Goal: Share content

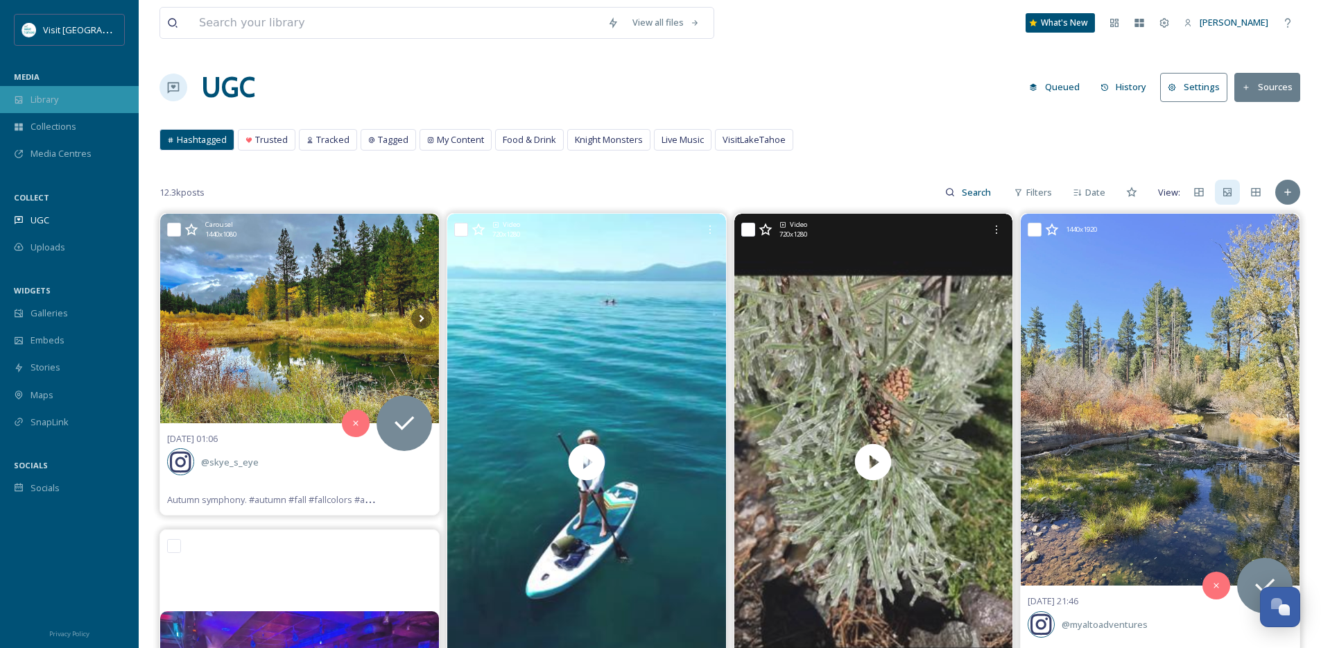
click at [43, 87] on div "Library" at bounding box center [69, 99] width 139 height 27
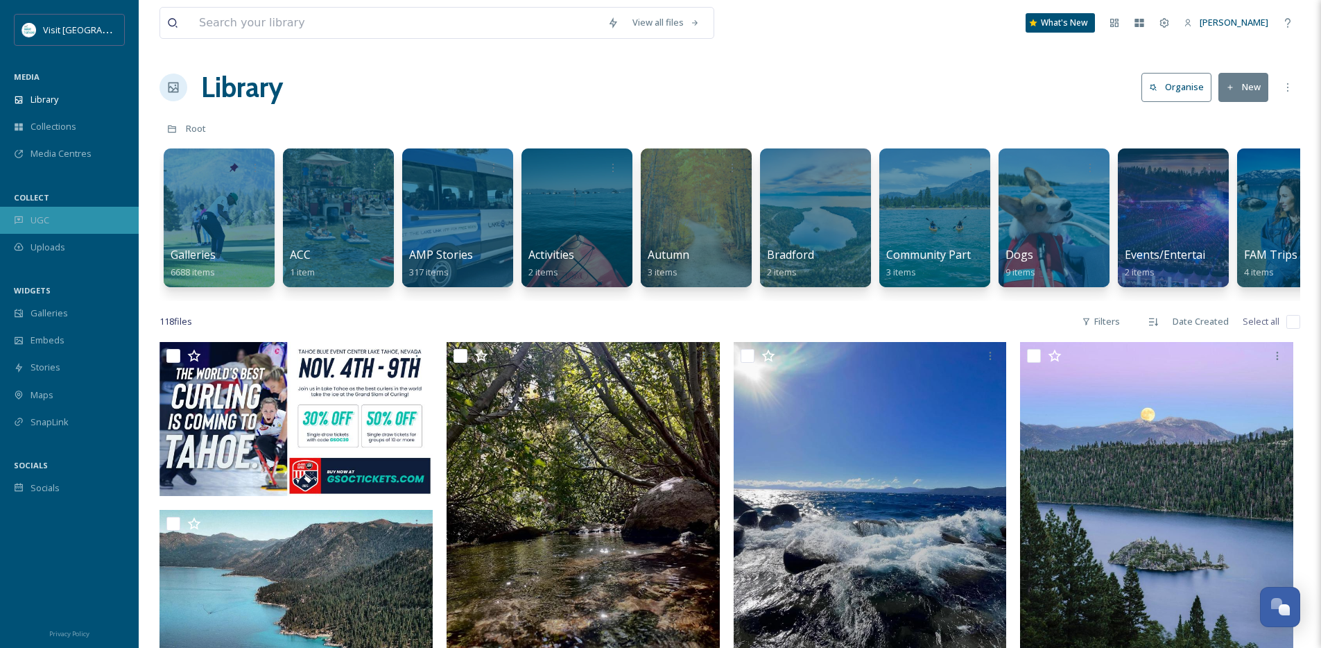
click at [48, 214] on span "UGC" at bounding box center [40, 220] width 19 height 13
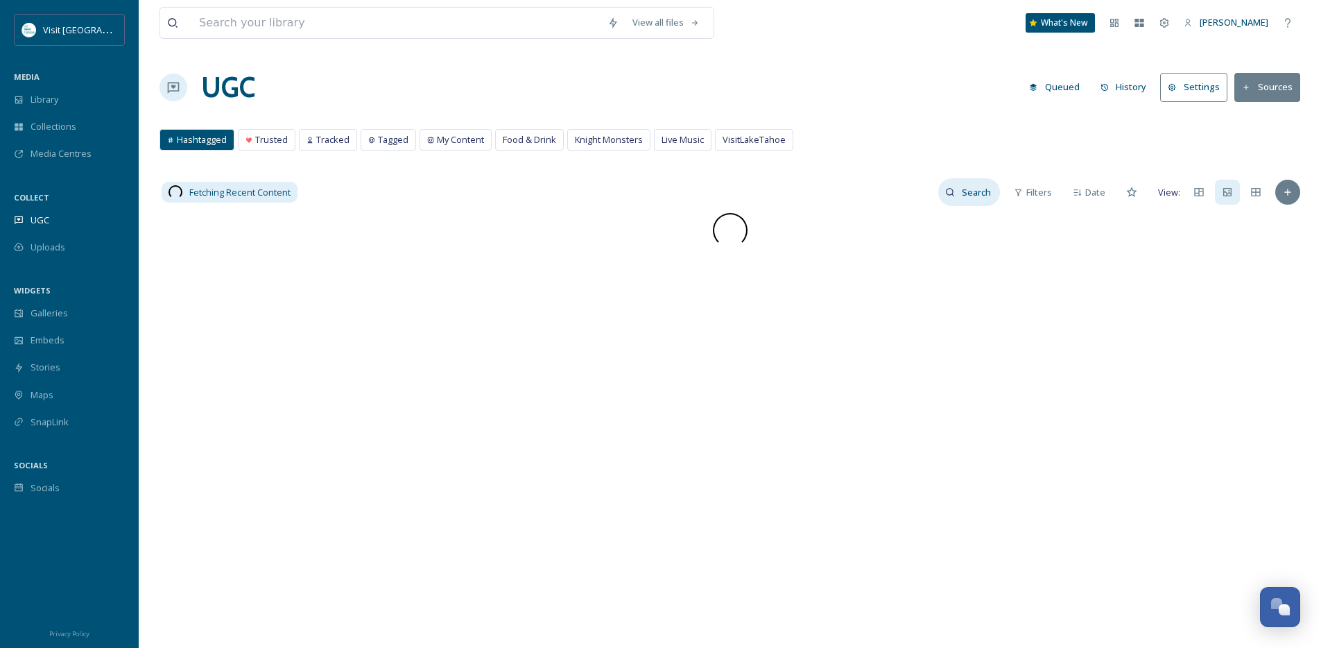
click at [974, 194] on input at bounding box center [977, 192] width 45 height 28
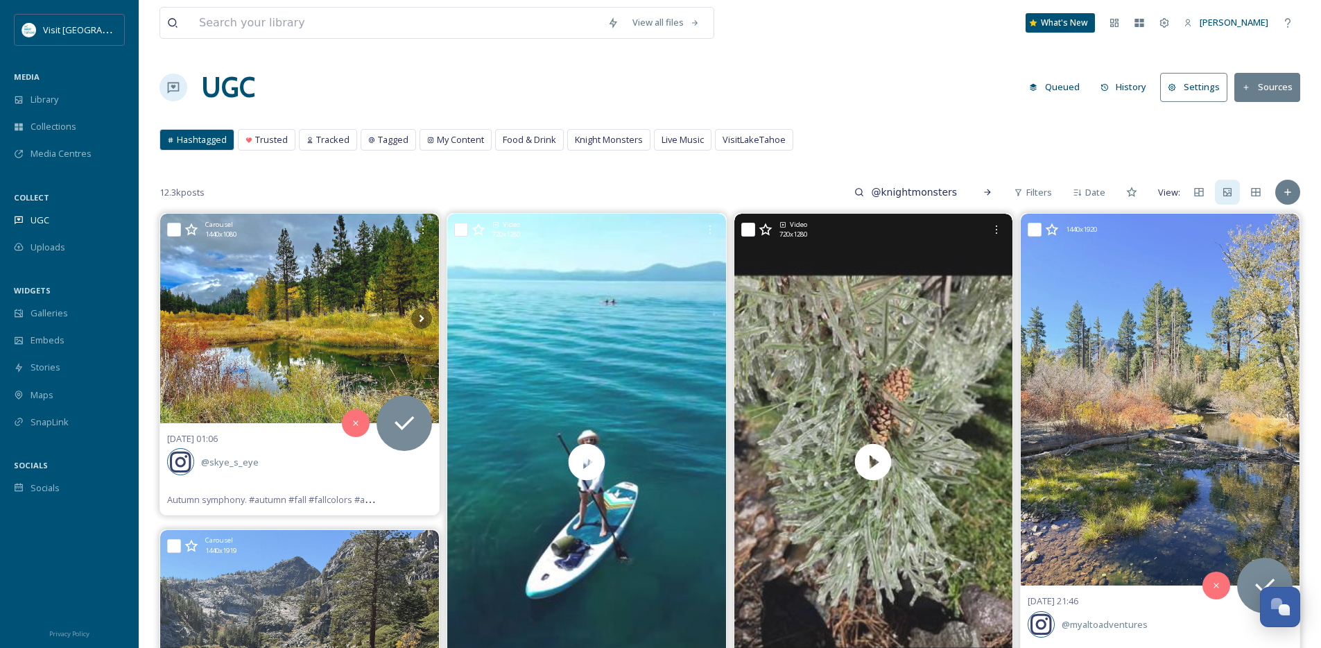
type input "@knightmonsters"
click at [627, 152] on div "Hashtagged Trusted Tracked Tagged My Content Food & Drink Knight Monsters Live …" at bounding box center [729, 143] width 1141 height 28
click at [627, 146] on span "Knight Monsters" at bounding box center [609, 139] width 68 height 13
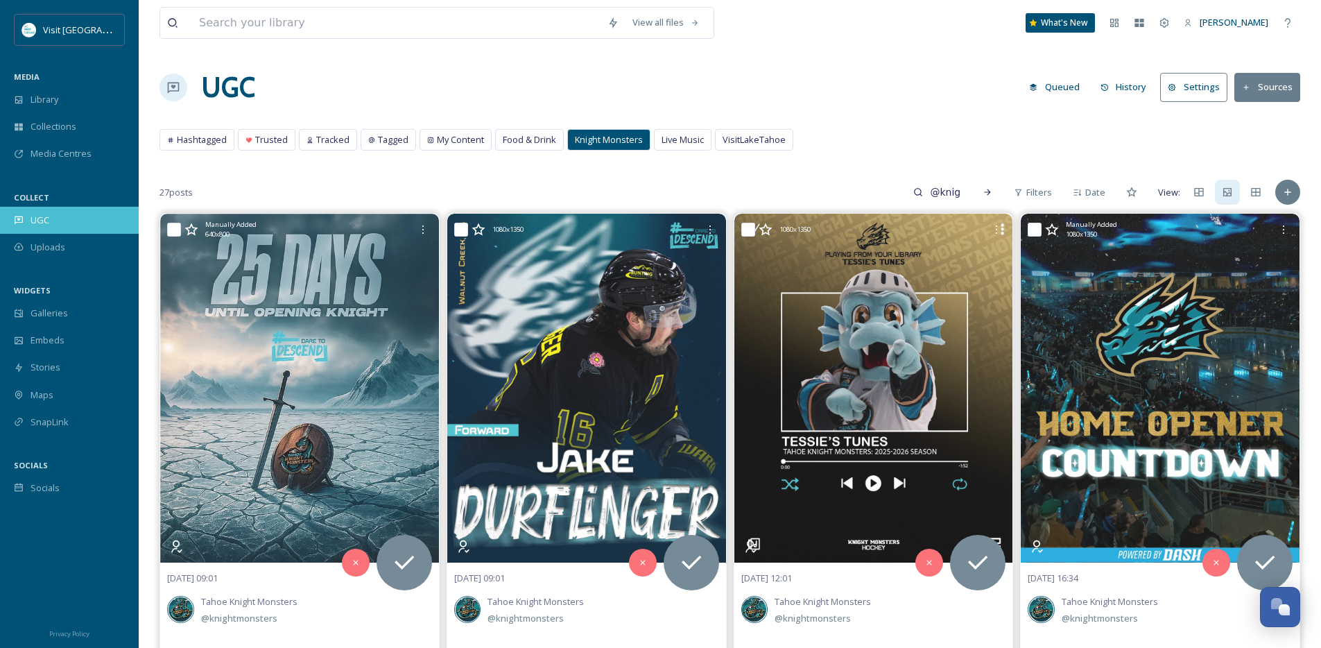
click at [58, 227] on div "UGC" at bounding box center [69, 220] width 139 height 27
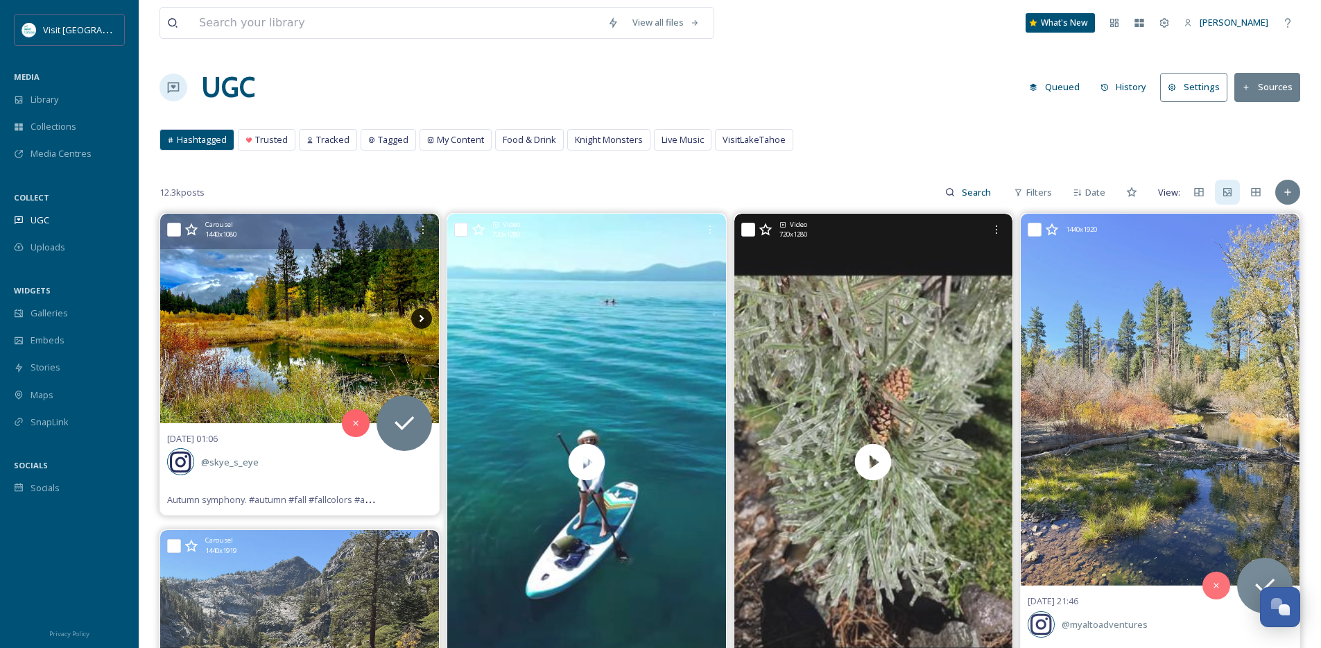
click at [427, 315] on icon at bounding box center [421, 318] width 21 height 21
click at [424, 318] on icon at bounding box center [421, 319] width 5 height 8
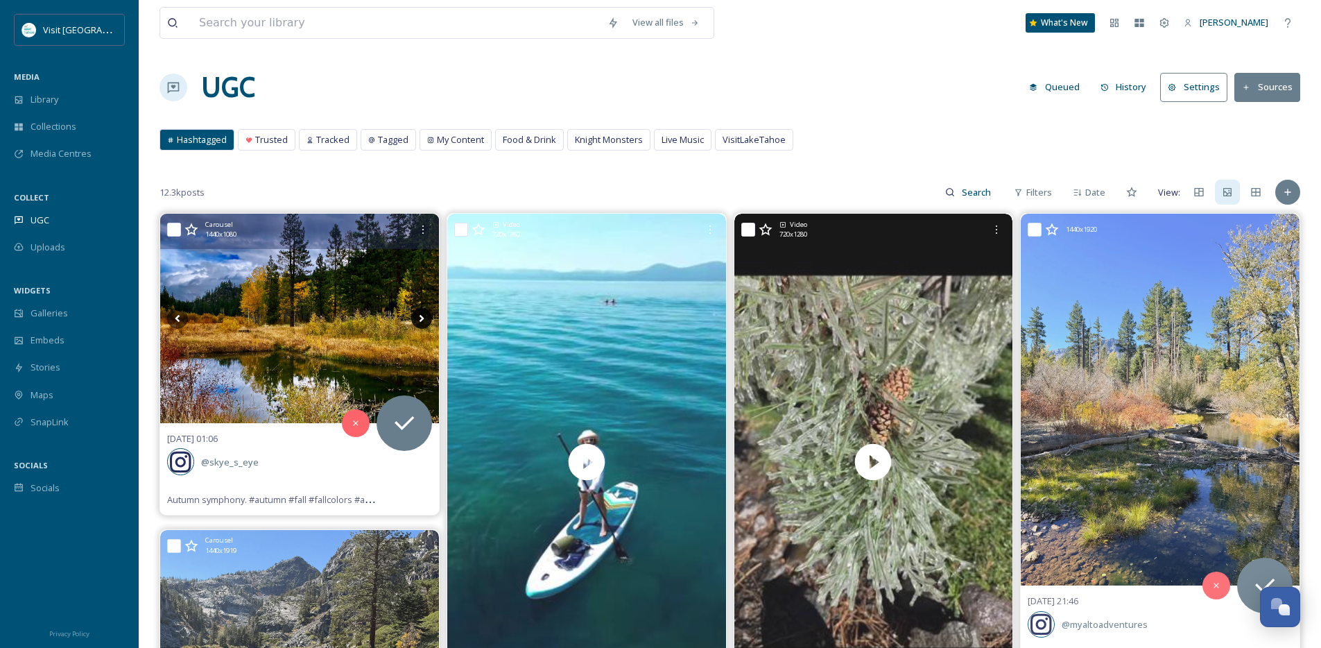
click at [422, 320] on icon at bounding box center [421, 318] width 21 height 21
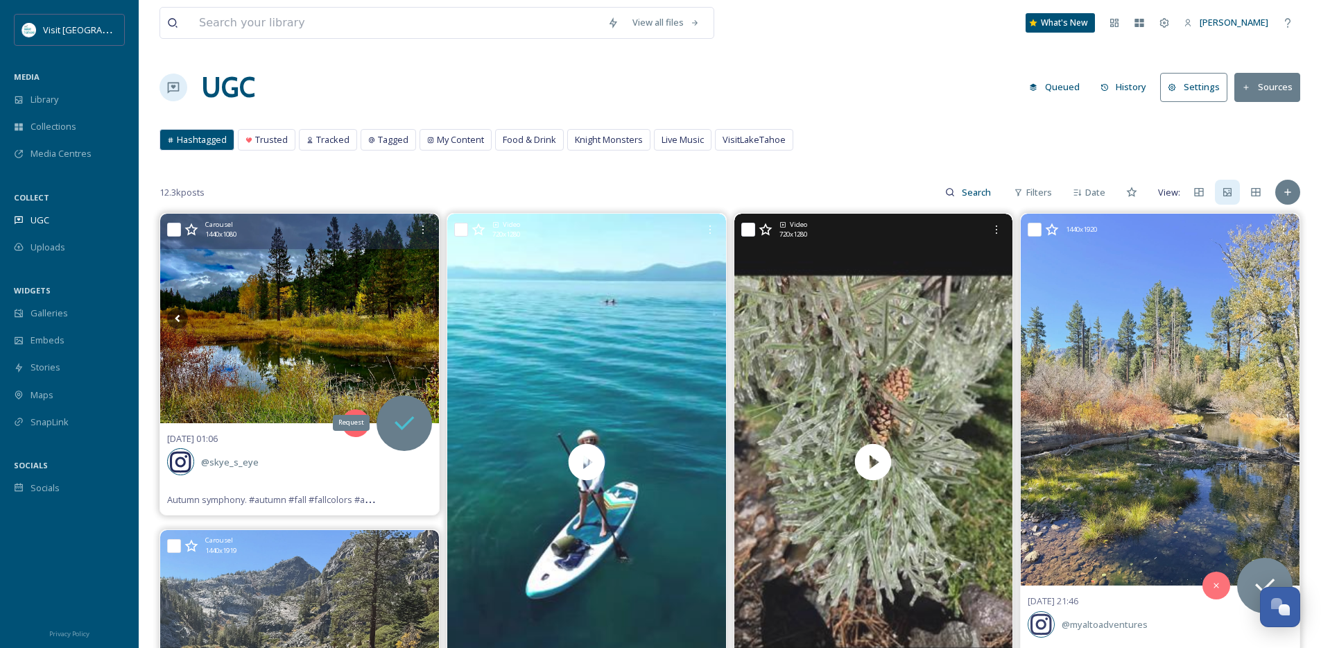
click at [402, 417] on icon at bounding box center [404, 423] width 28 height 28
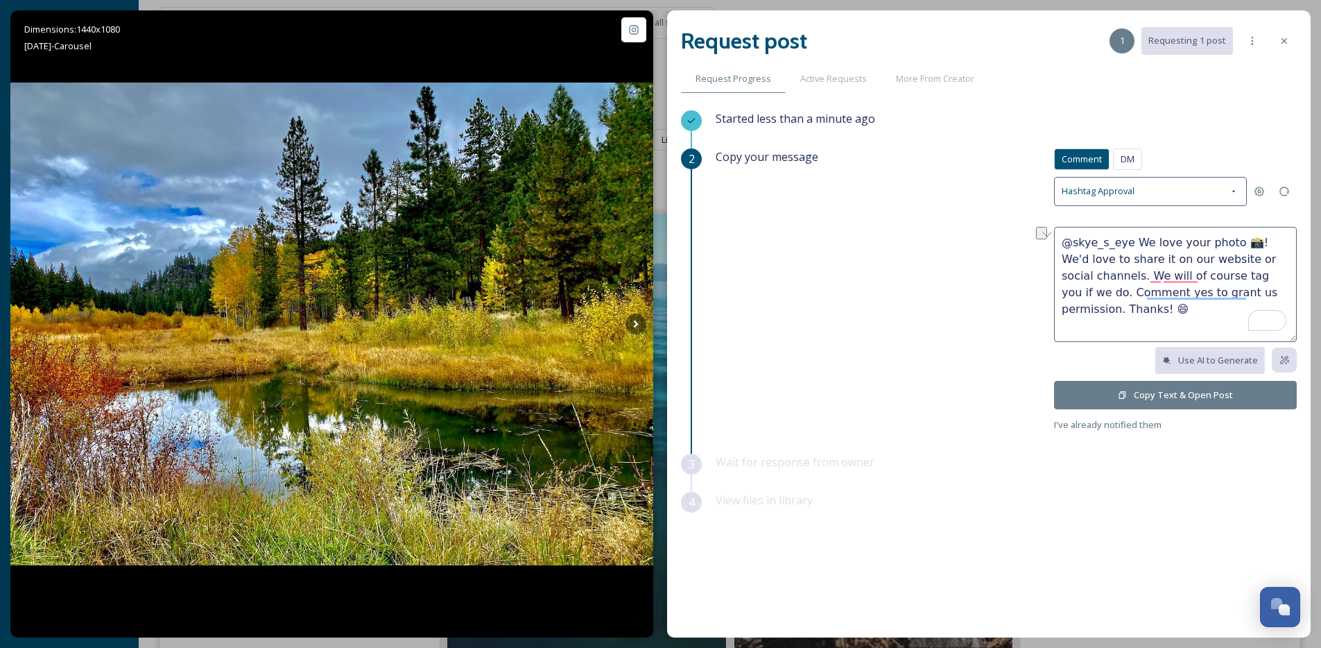
drag, startPoint x: 1240, startPoint y: 243, endPoint x: 1134, endPoint y: 244, distance: 106.1
click at [1134, 244] on textarea "@skye_s_eye We love your photo 📸! We'd love to share it on our website or socia…" at bounding box center [1175, 284] width 243 height 115
click at [1279, 239] on textarea "@skye_s_eye So pretty! We'd love to share it on our website or social channels.…" at bounding box center [1175, 284] width 243 height 115
type textarea "@skye_s_eye So pretty! We'd love to share this fall beauty on our website or so…"
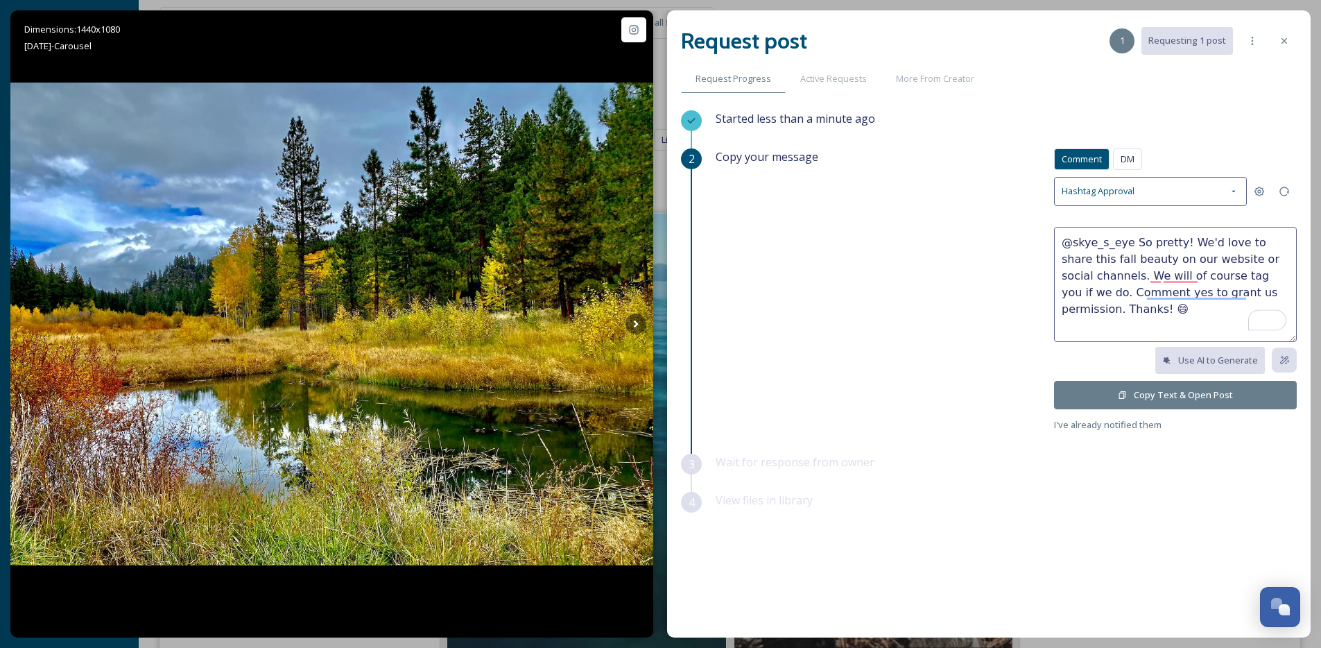
click at [1216, 399] on button "Copy Text & Open Post" at bounding box center [1175, 395] width 243 height 28
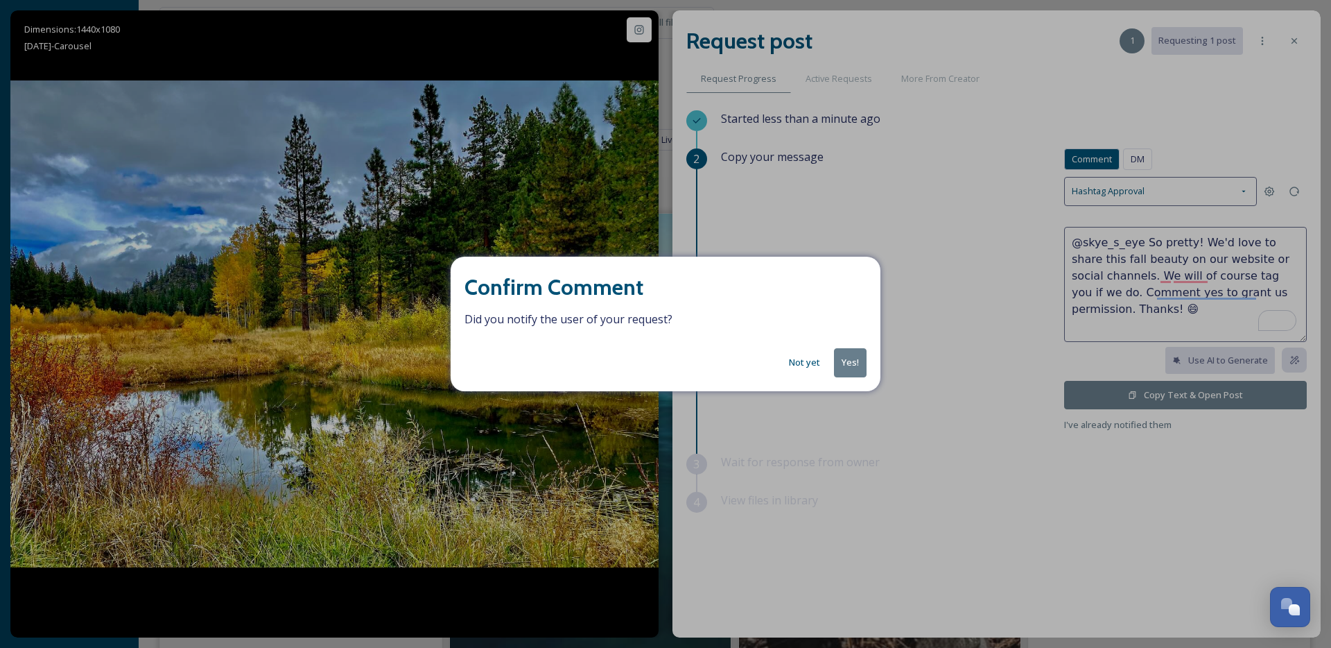
click at [864, 368] on button "Yes!" at bounding box center [850, 362] width 33 height 28
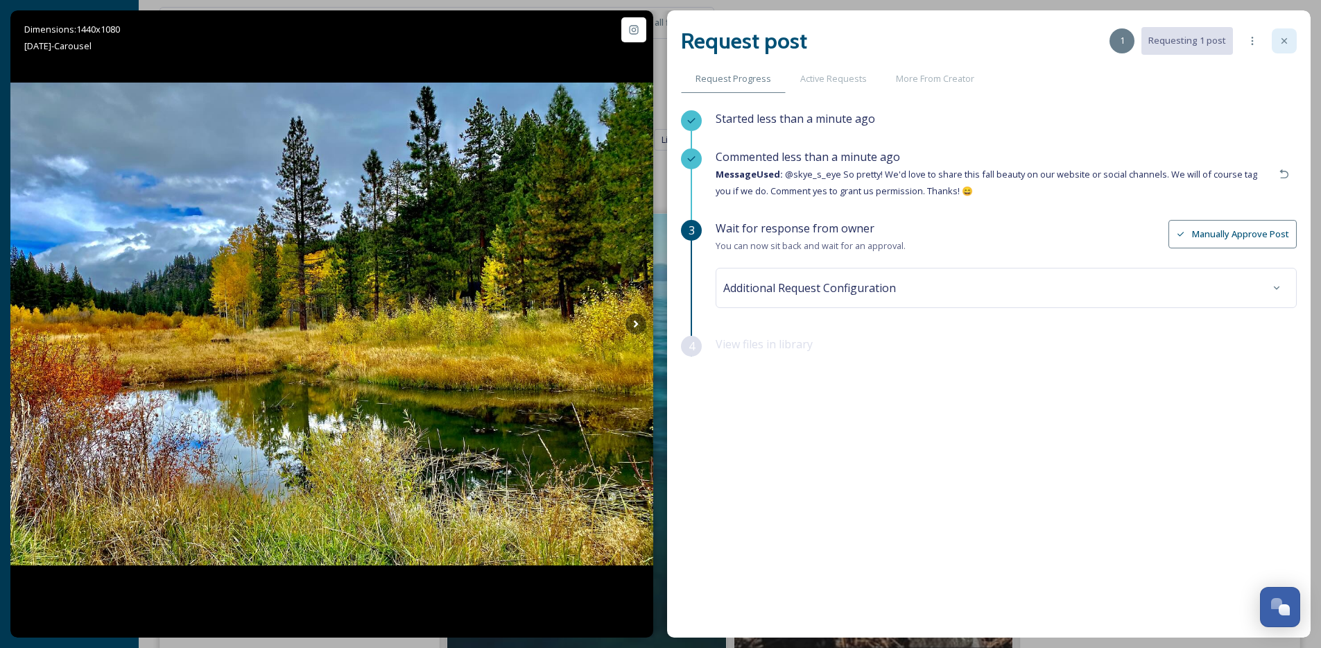
click at [1290, 44] on div at bounding box center [1284, 40] width 25 height 25
